Goal: Navigation & Orientation: Find specific page/section

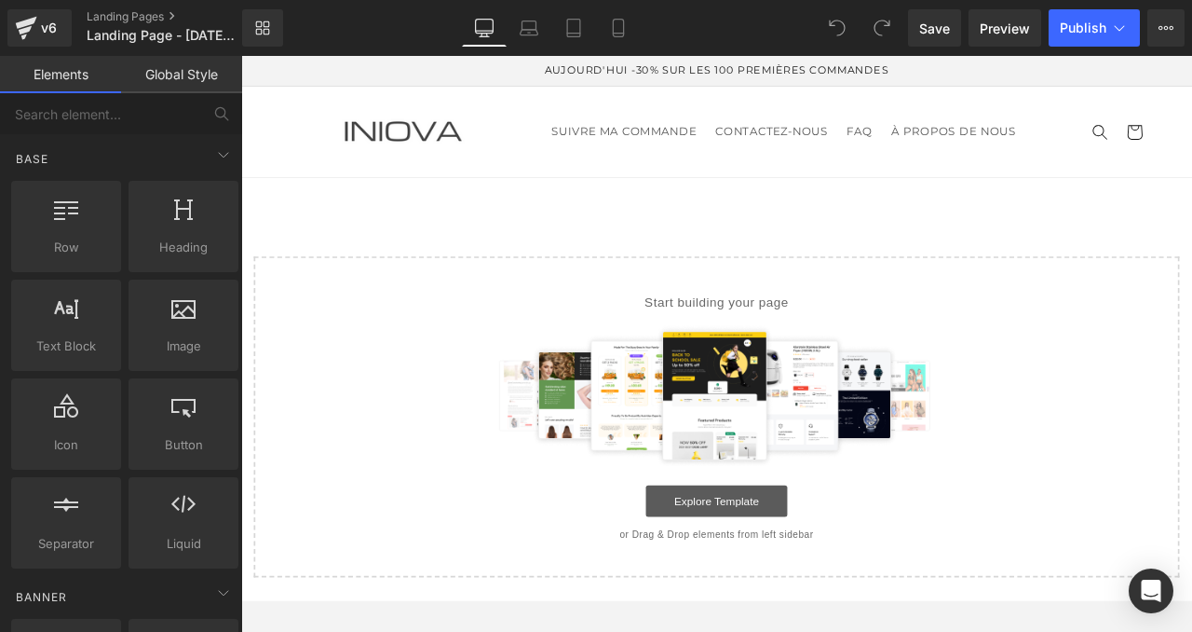
click at [779, 570] on link "Explore Template" at bounding box center [805, 583] width 168 height 37
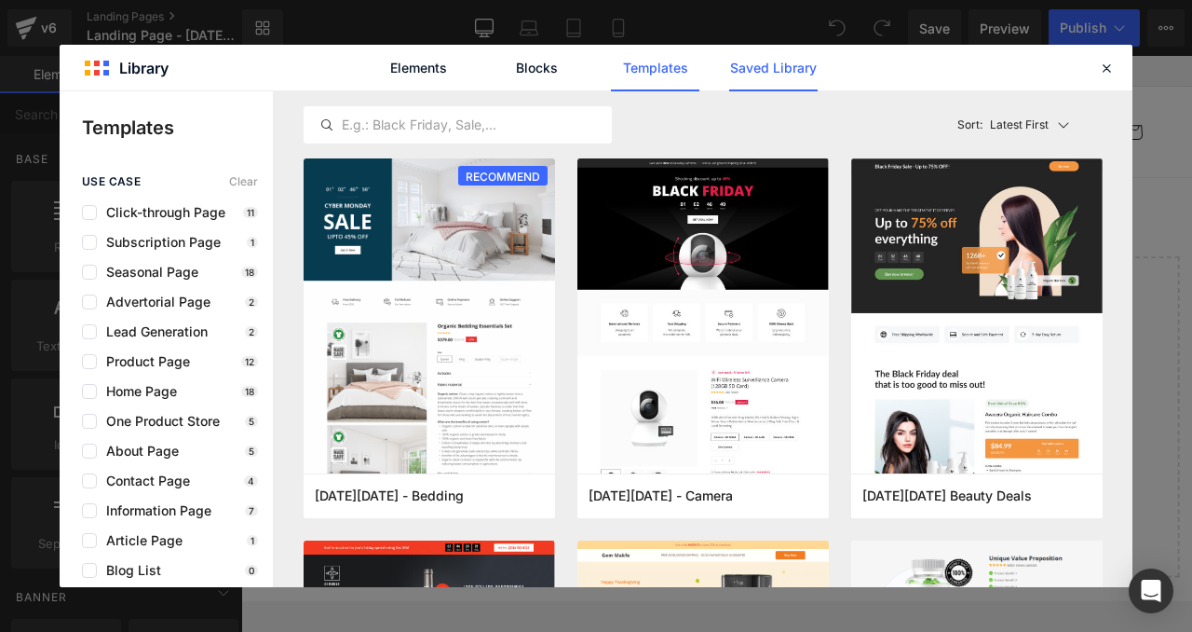
click at [751, 68] on link "Saved Library" at bounding box center [773, 68] width 89 height 47
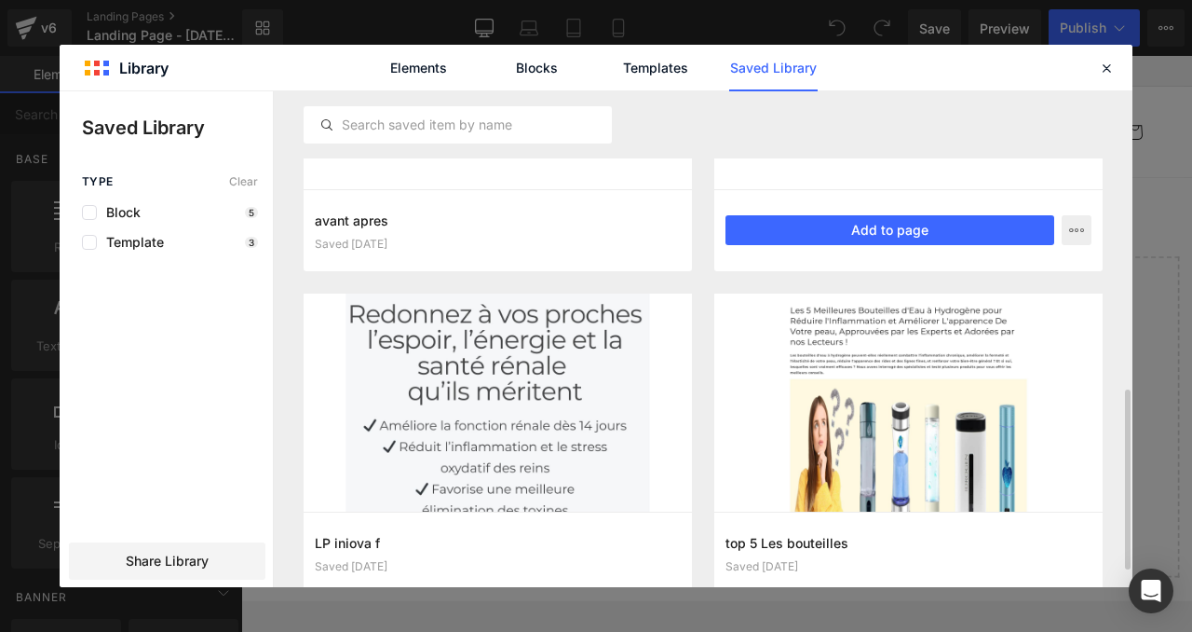
scroll to position [868, 0]
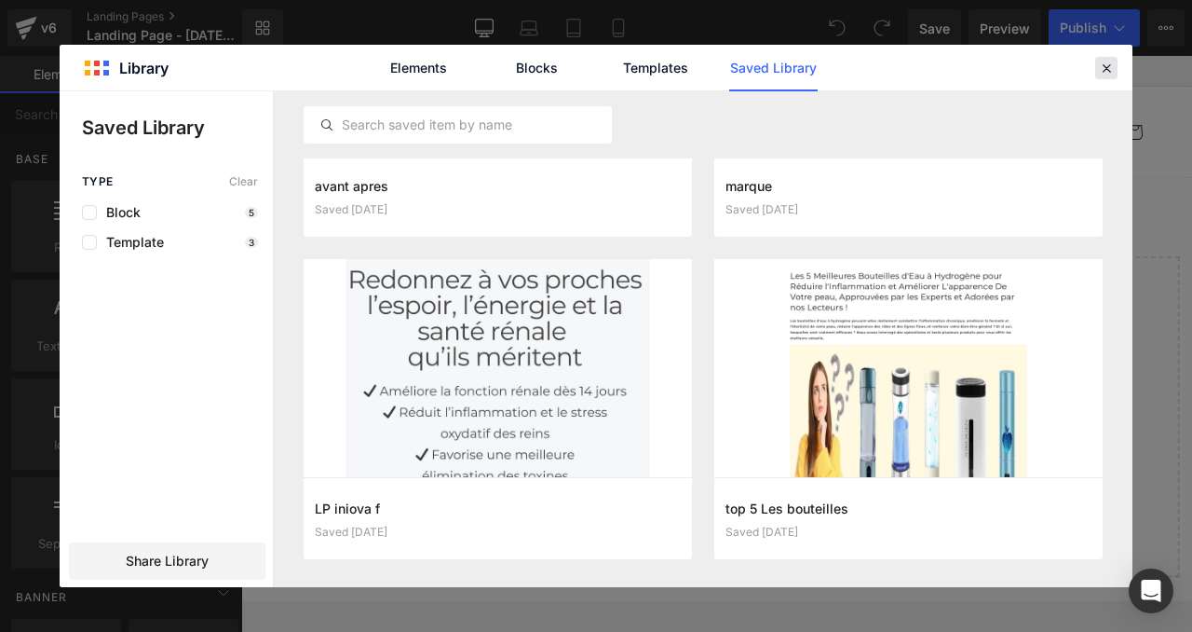
click at [1108, 69] on icon at bounding box center [1106, 68] width 17 height 17
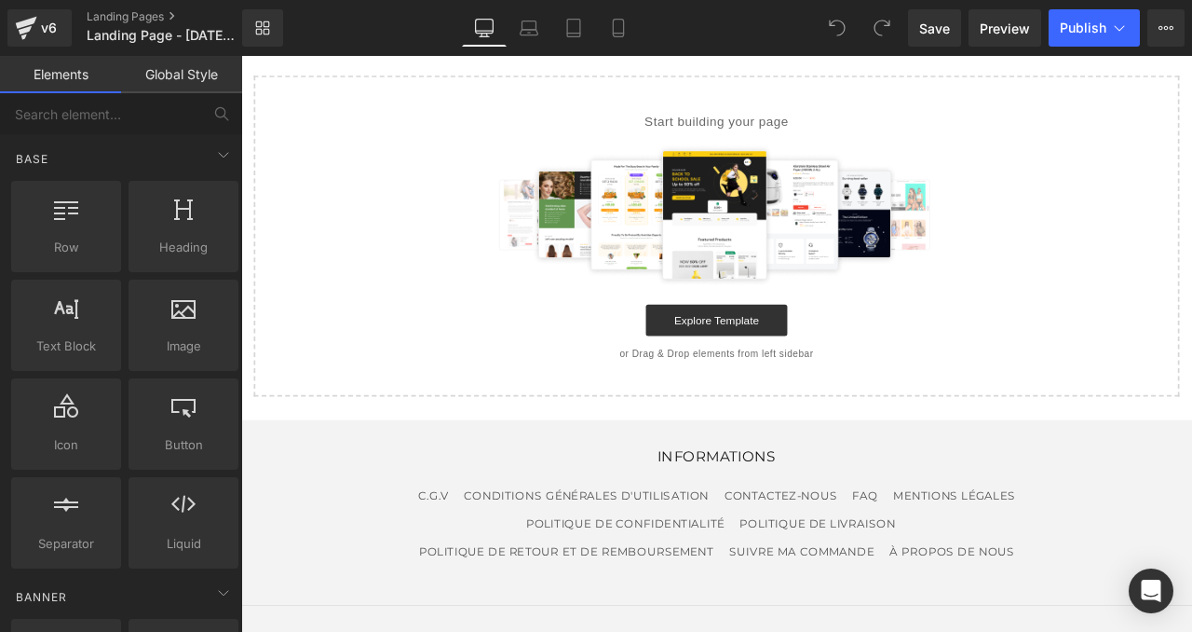
scroll to position [314, 0]
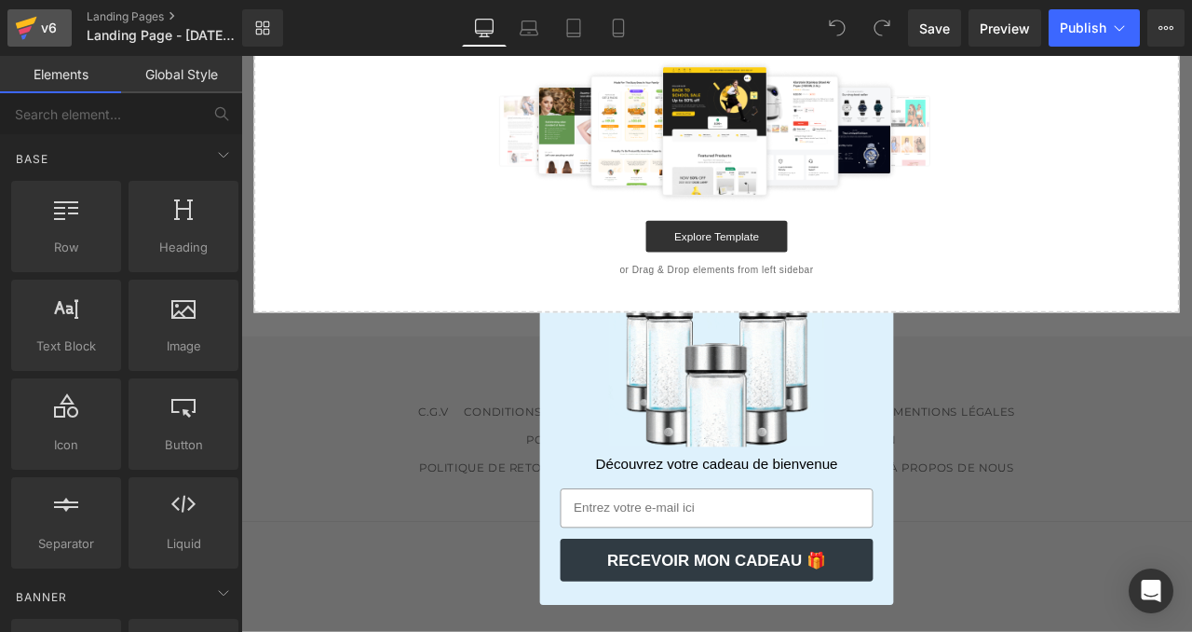
click at [40, 20] on div "v6" at bounding box center [48, 28] width 23 height 24
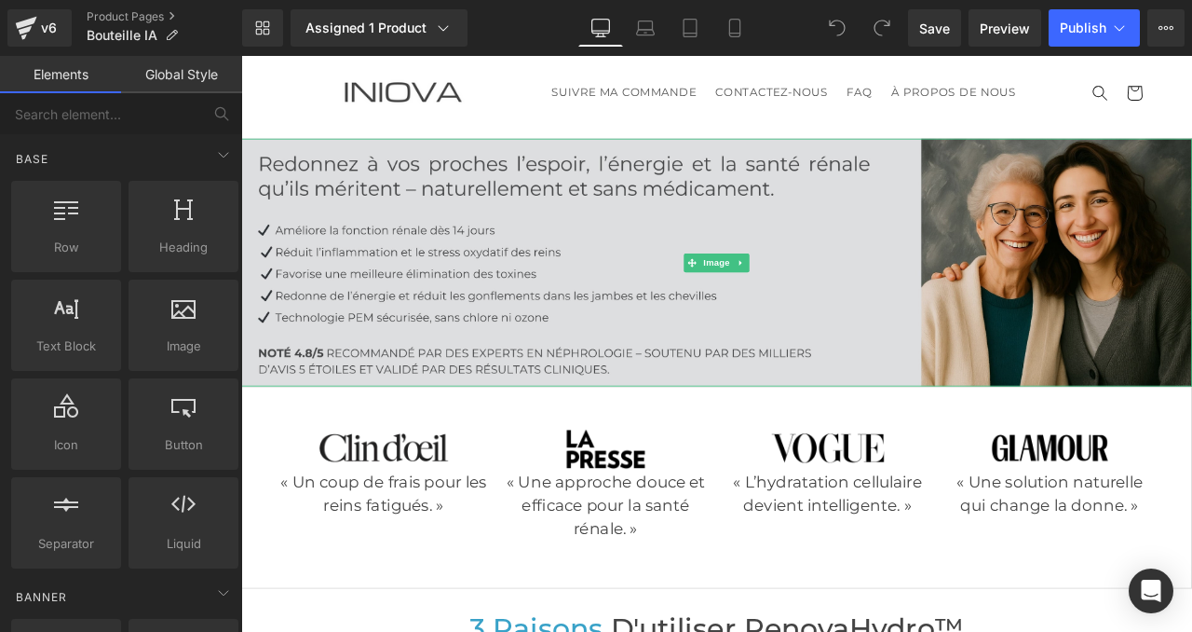
scroll to position [49, 0]
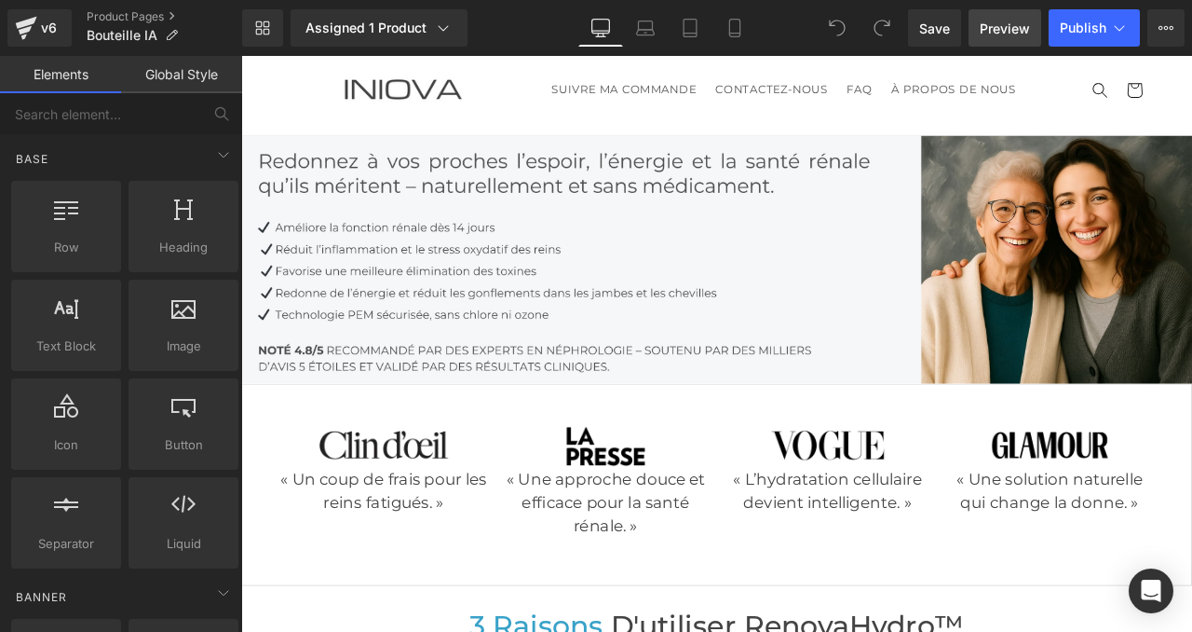
click at [1027, 26] on span "Preview" at bounding box center [1005, 29] width 50 height 20
